Goal: Check status

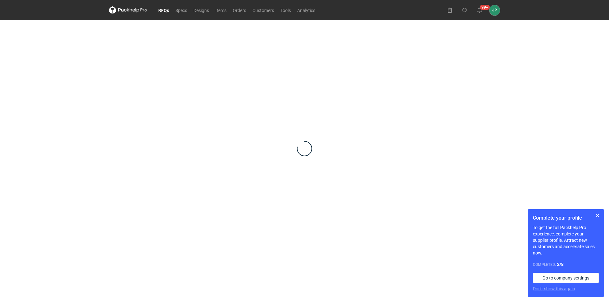
click at [165, 9] on link "RFQs" at bounding box center [163, 10] width 17 height 8
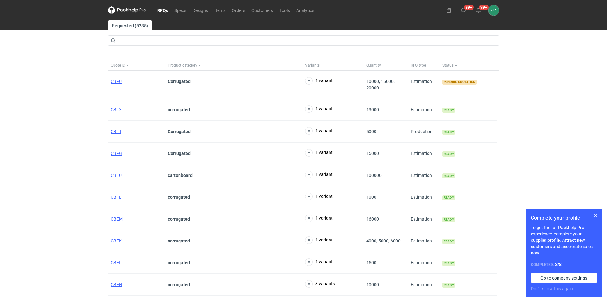
click at [65, 131] on div "RFQs Specs Designs Items Orders Customers Tools Analytics 99+ 99+ JP [PERSON_NA…" at bounding box center [303, 151] width 607 height 302
click at [115, 80] on span "CBFU" at bounding box center [116, 81] width 11 height 5
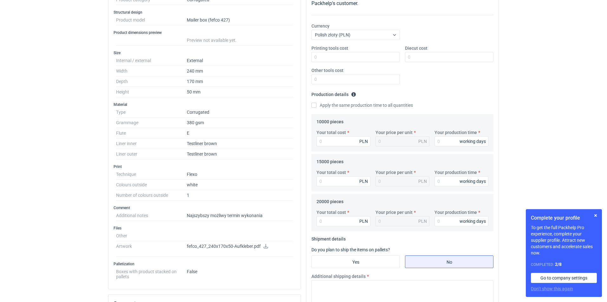
scroll to position [95, 0]
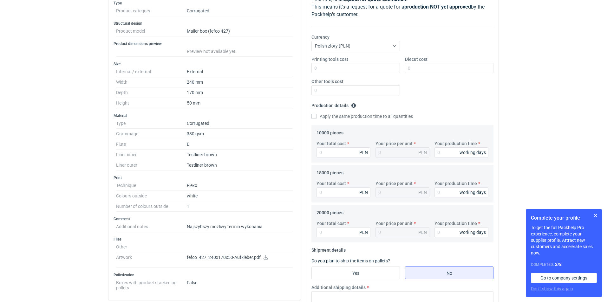
click at [258, 256] on p "fefco_427_240x170x50-Aufkleber.pdf" at bounding box center [240, 258] width 106 height 6
click at [267, 258] on icon at bounding box center [265, 257] width 5 height 4
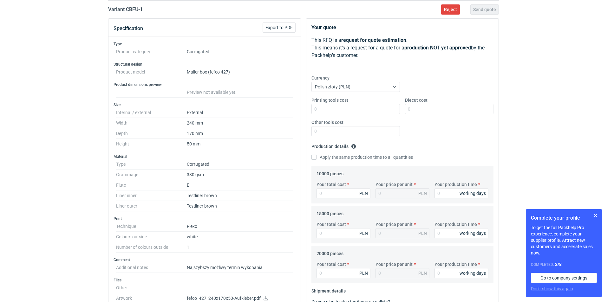
scroll to position [0, 0]
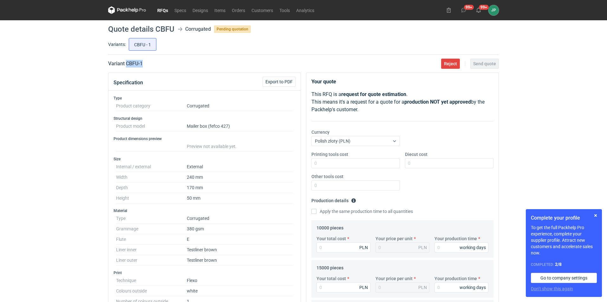
drag, startPoint x: 151, startPoint y: 63, endPoint x: 125, endPoint y: 61, distance: 26.1
click at [125, 61] on div "Variant CBFU - 1 Reject Send quote" at bounding box center [303, 64] width 390 height 8
copy h2 "CBFU - 1"
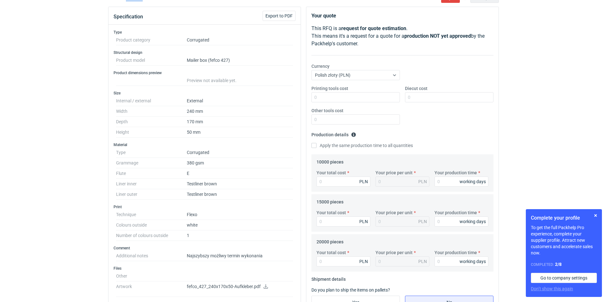
scroll to position [63, 0]
